Goal: Navigation & Orientation: Understand site structure

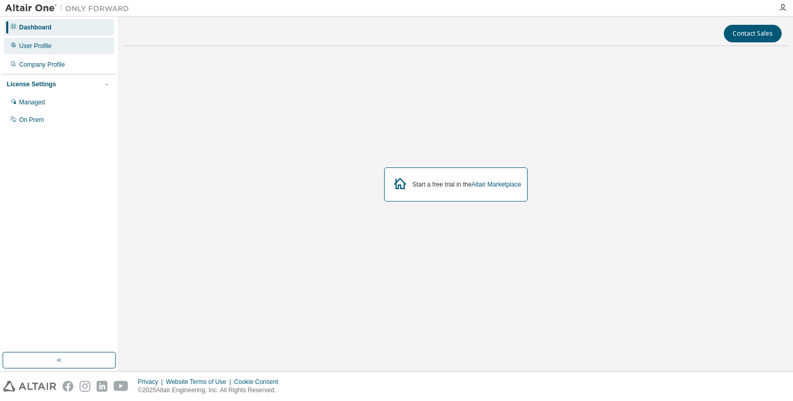
click at [26, 41] on div "User Profile" at bounding box center [59, 46] width 110 height 17
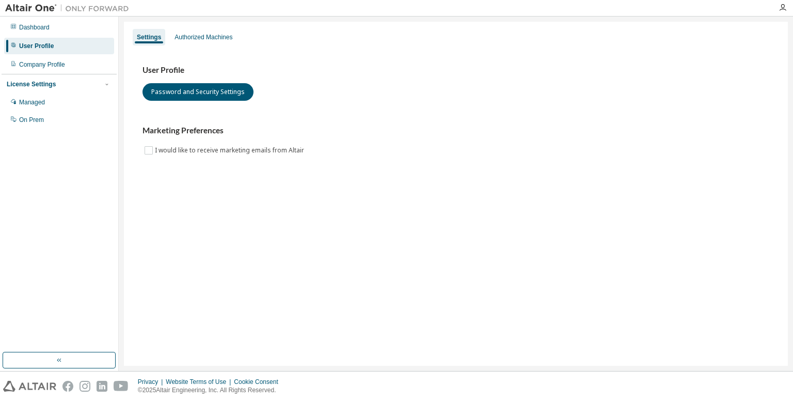
click at [37, 53] on div "User Profile" at bounding box center [59, 46] width 110 height 17
click at [38, 62] on div "Company Profile" at bounding box center [42, 64] width 46 height 8
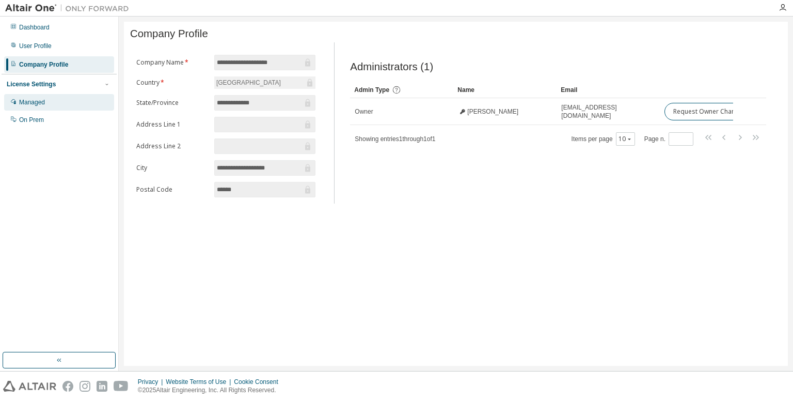
click at [36, 109] on div "Managed" at bounding box center [59, 102] width 110 height 17
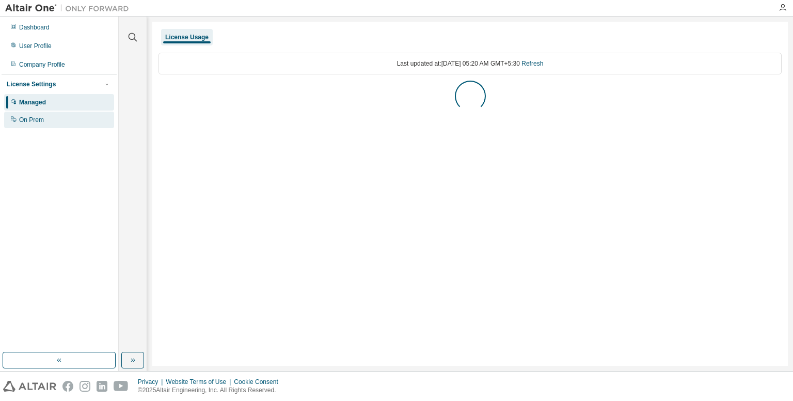
click at [36, 123] on div "On Prem" at bounding box center [31, 120] width 25 height 8
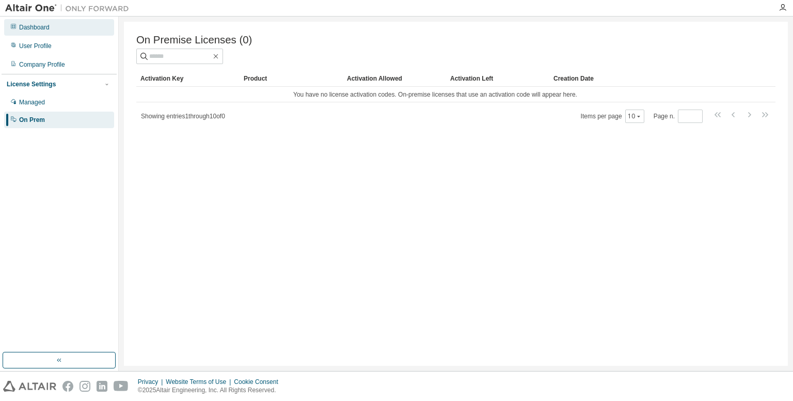
click at [26, 28] on div "Dashboard" at bounding box center [34, 27] width 30 height 8
